Goal: Information Seeking & Learning: Learn about a topic

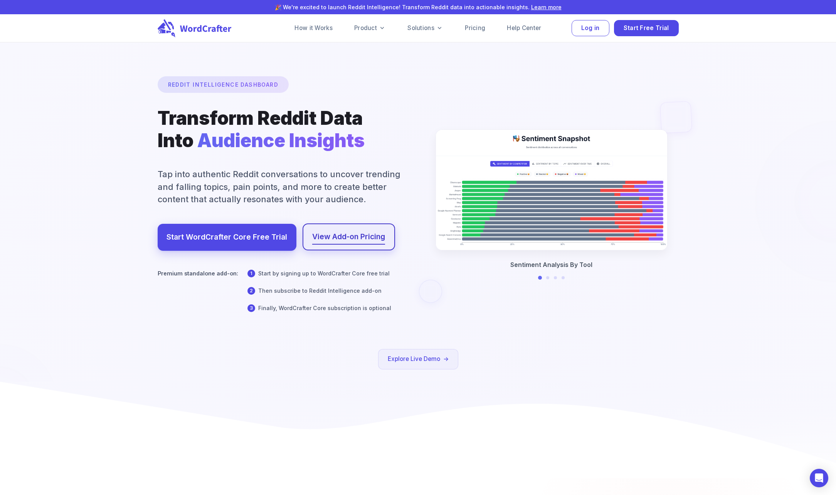
click at [367, 235] on link "View Add-on Pricing" at bounding box center [348, 236] width 73 height 13
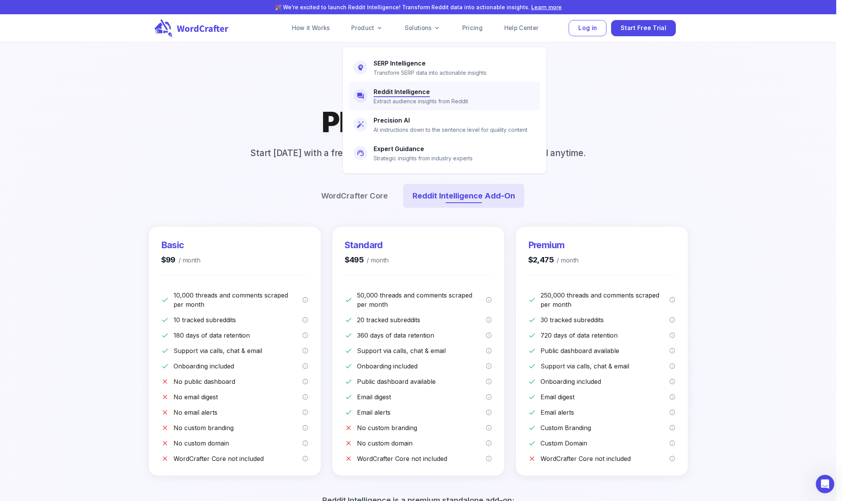
click at [397, 90] on h6 "Reddit Intelligence" at bounding box center [401, 91] width 56 height 11
